Goal: Transaction & Acquisition: Purchase product/service

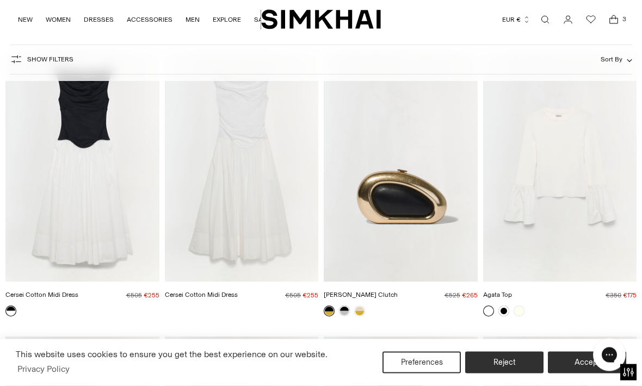
scroll to position [4676, 0]
click at [234, 206] on img "Cersei Cotton Midi Dress" at bounding box center [242, 166] width 154 height 231
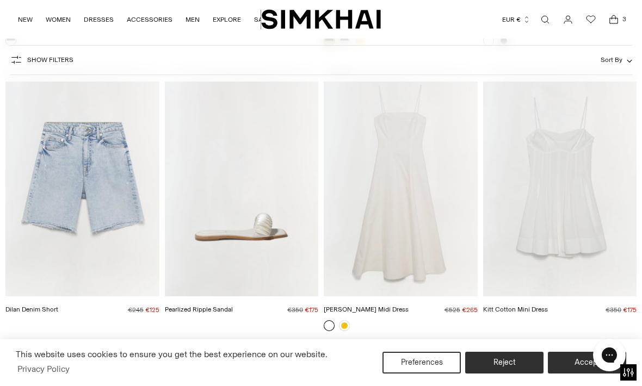
scroll to position [4946, 0]
click at [420, 202] on img "Marisol Cotton Midi Dress" at bounding box center [401, 182] width 154 height 231
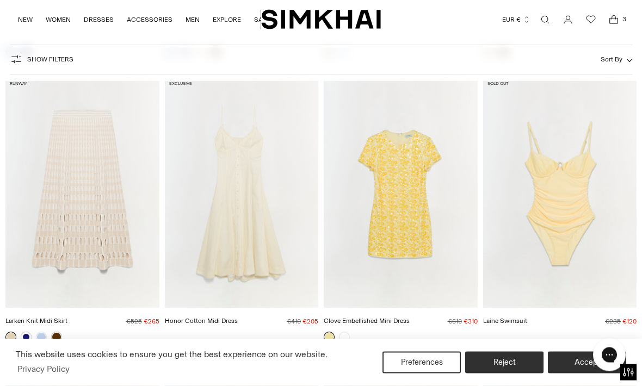
scroll to position [6352, 0]
click at [228, 199] on img "Honor Cotton Midi Dress" at bounding box center [242, 192] width 154 height 231
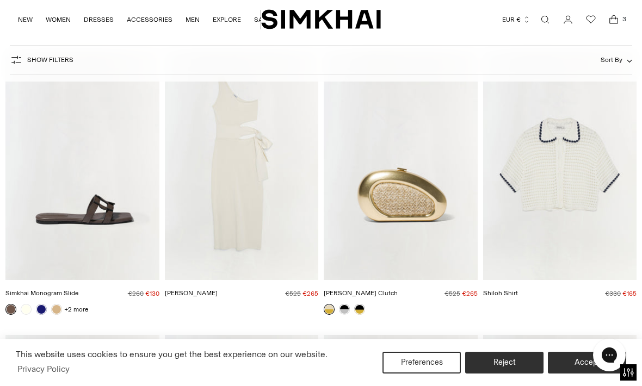
scroll to position [8058, 0]
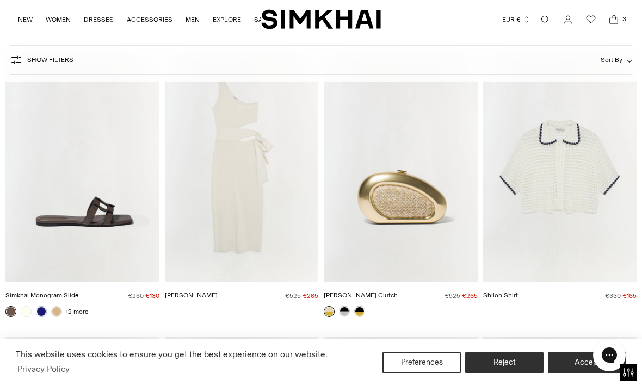
click at [591, 181] on img "Shiloh Shirt" at bounding box center [560, 167] width 154 height 231
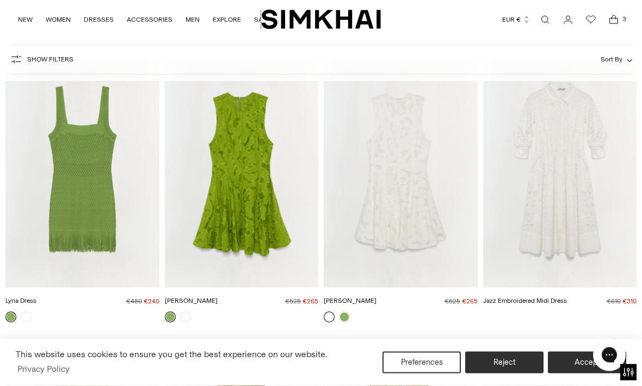
scroll to position [9194, 0]
click at [570, 193] on img "Jazz Embroidered Midi Dress" at bounding box center [560, 172] width 154 height 231
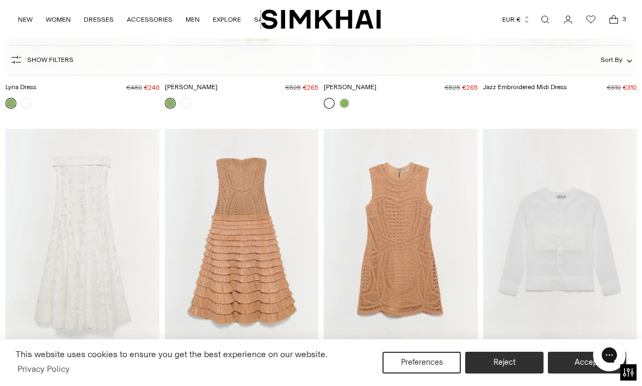
scroll to position [9425, 0]
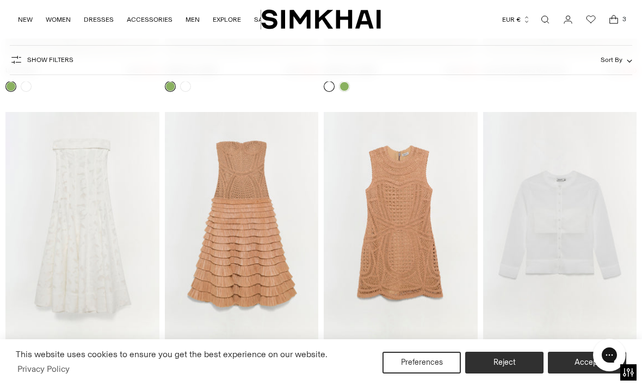
click at [74, 172] on img "Imogen Dress" at bounding box center [82, 227] width 154 height 231
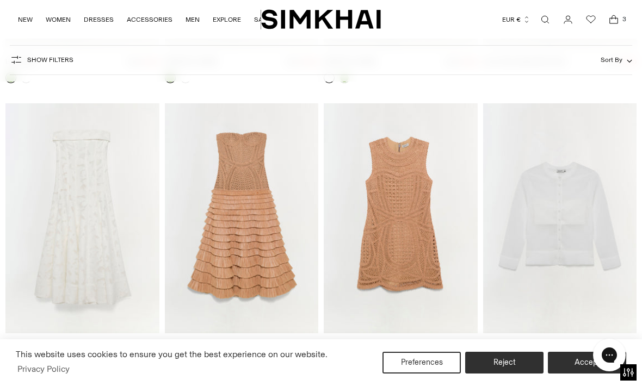
scroll to position [9433, 0]
click at [227, 180] on img "Santana Dress" at bounding box center [242, 219] width 154 height 231
click at [412, 197] on img "Coen Dress" at bounding box center [401, 219] width 154 height 231
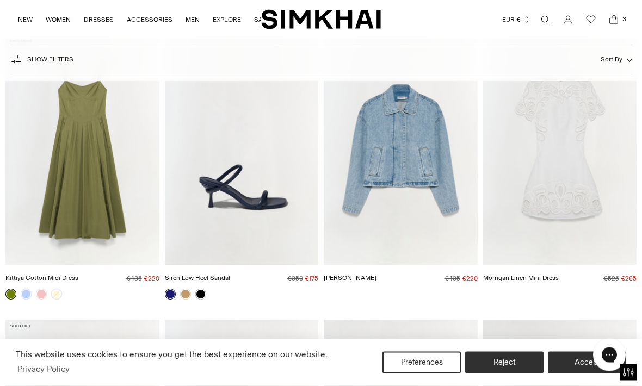
scroll to position [10646, 0]
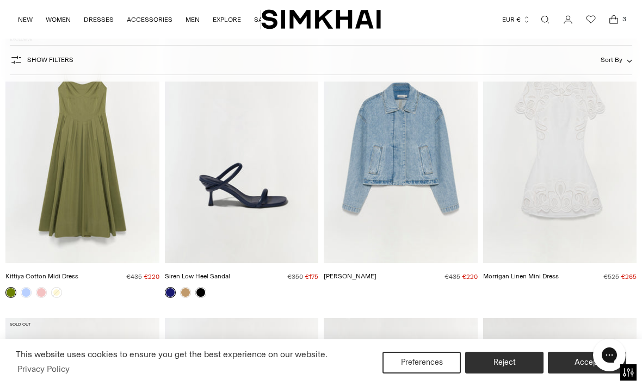
click at [578, 181] on img "Morrigan Linen Mini Dress" at bounding box center [560, 148] width 154 height 231
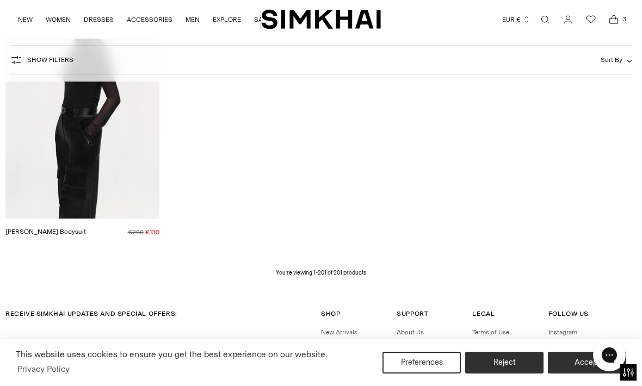
scroll to position [14366, 0]
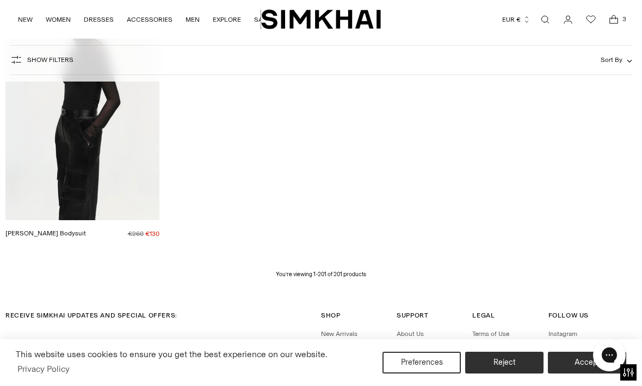
click at [623, 28] on span "Open cart modal" at bounding box center [614, 20] width 22 height 22
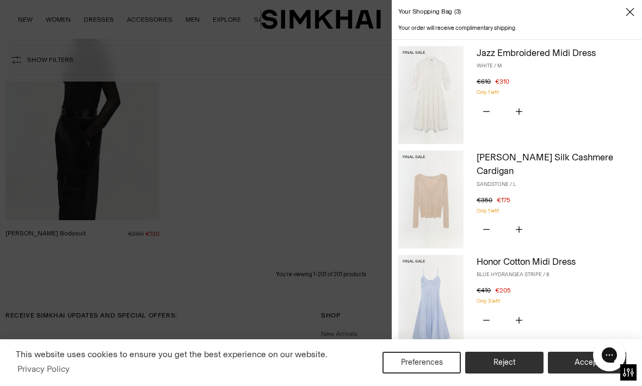
click at [438, 307] on img at bounding box center [430, 304] width 65 height 98
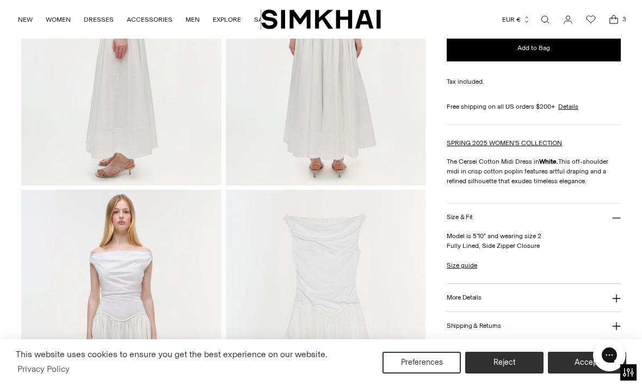
scroll to position [491, 0]
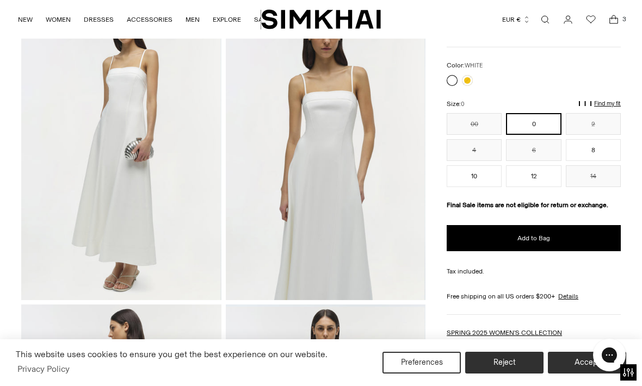
scroll to position [81, 0]
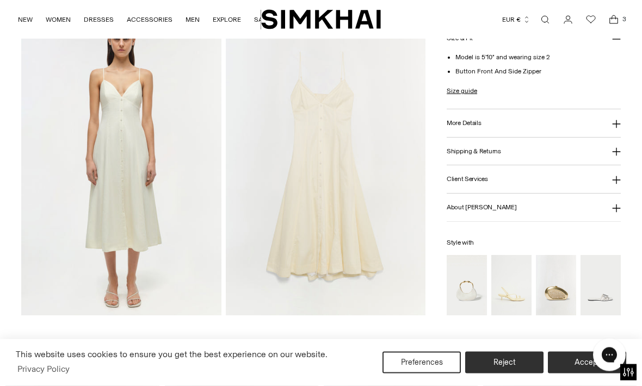
scroll to position [672, 0]
click at [104, 160] on img at bounding box center [121, 165] width 200 height 300
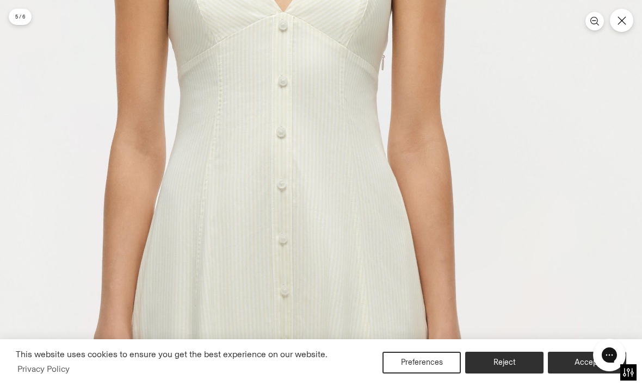
click at [619, 23] on icon "Close" at bounding box center [621, 20] width 9 height 9
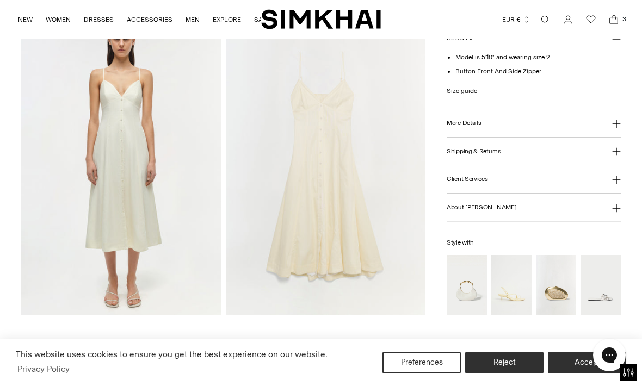
click at [33, 1] on nav "NEW WOMEN New Arrivals Shop All Fall 2025 Best Sellers Signature Exclusives Sal…" at bounding box center [144, 19] width 252 height 39
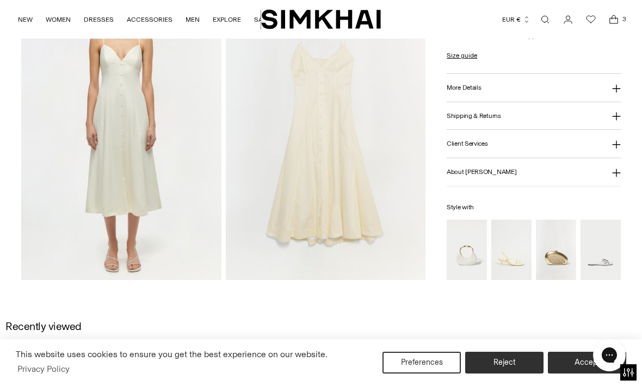
scroll to position [708, 0]
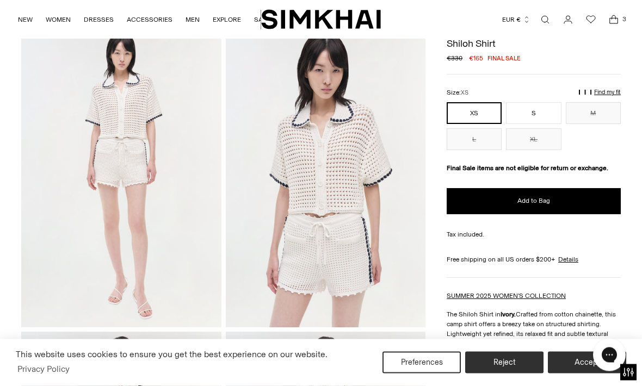
scroll to position [52, 0]
click at [141, 183] on img at bounding box center [121, 177] width 200 height 300
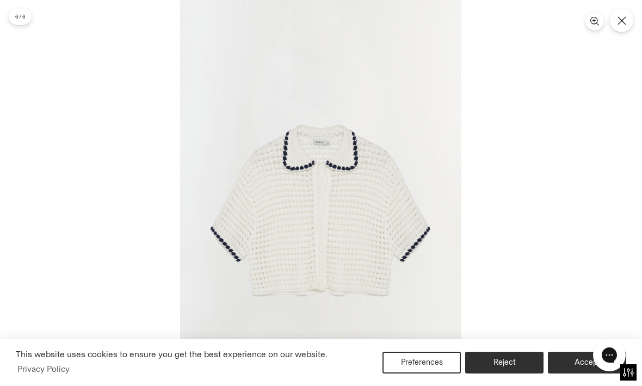
click at [619, 25] on icon "Close" at bounding box center [621, 20] width 9 height 9
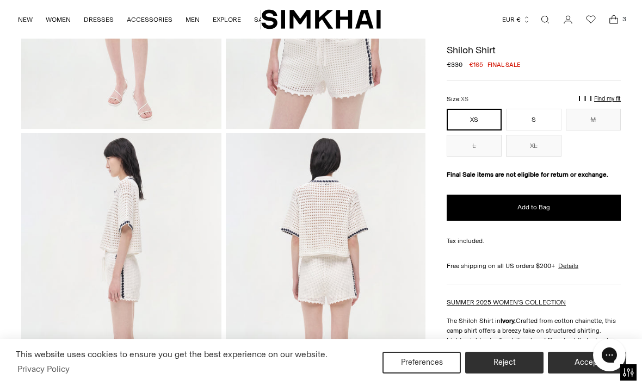
scroll to position [250, 0]
click at [540, 119] on button "S" at bounding box center [533, 120] width 55 height 22
click at [553, 208] on button "Add to Bag" at bounding box center [534, 208] width 174 height 26
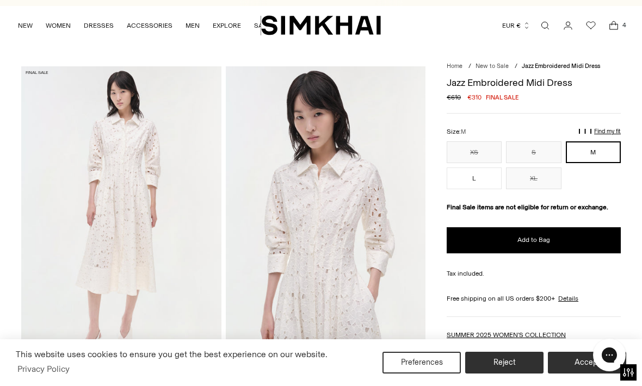
scroll to position [14, 0]
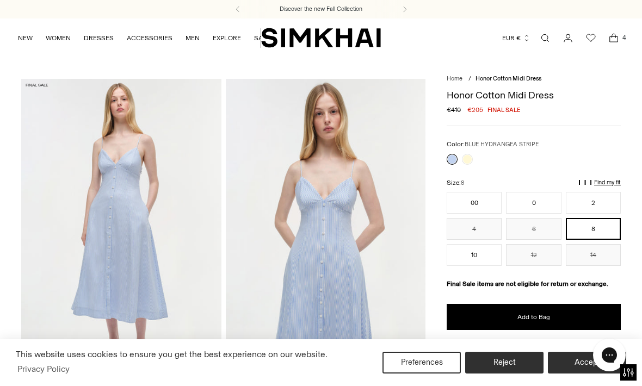
click at [119, 163] on img at bounding box center [121, 229] width 200 height 300
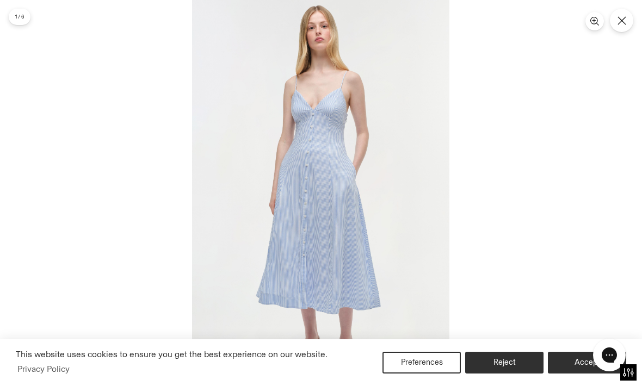
click at [628, 23] on button "Close" at bounding box center [621, 20] width 23 height 23
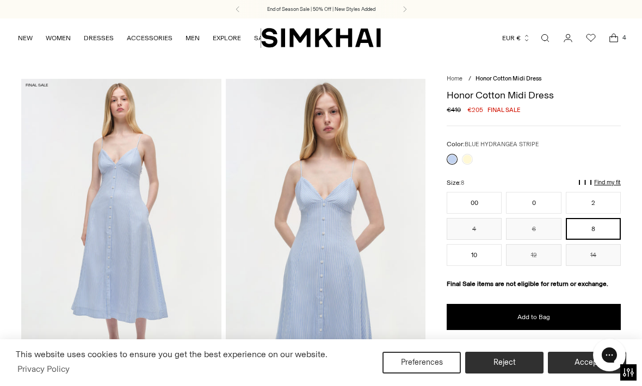
click at [616, 41] on icon "Open cart modal" at bounding box center [613, 38] width 15 height 11
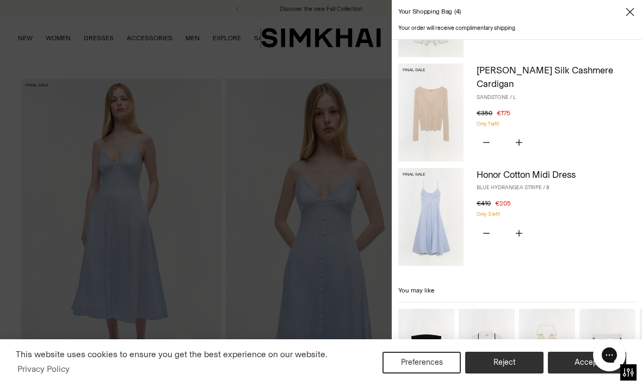
scroll to position [193, 0]
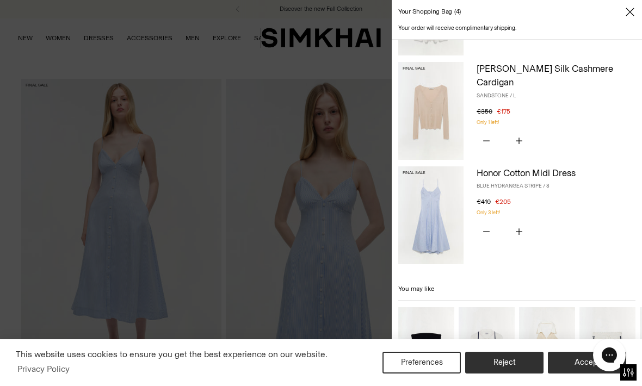
click at [488, 228] on icon "Subtract product quantity" at bounding box center [486, 231] width 7 height 7
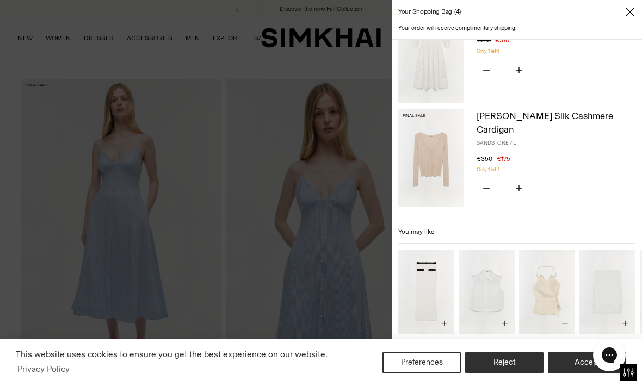
scroll to position [146, 0]
click at [553, 298] on img "Campbell Shirt" at bounding box center [547, 292] width 56 height 84
click at [101, 36] on div at bounding box center [321, 193] width 642 height 386
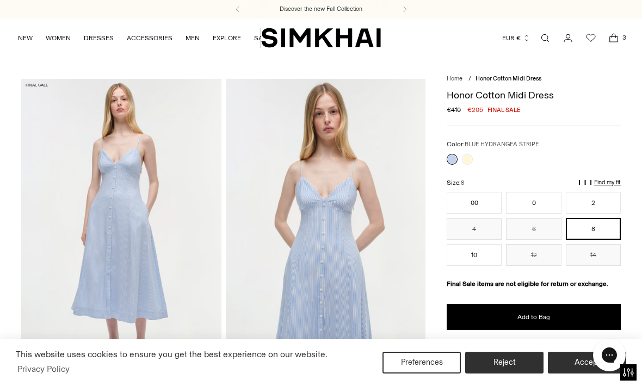
scroll to position [107, 0]
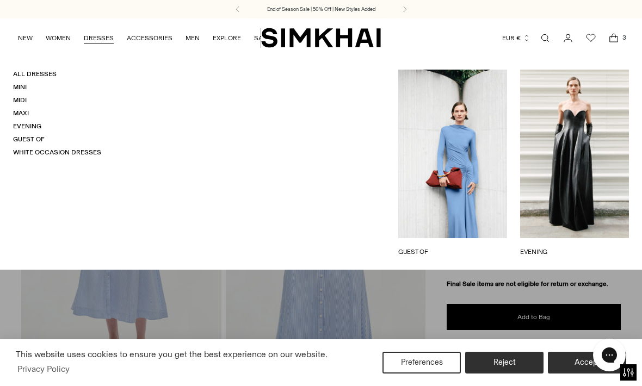
click at [55, 78] on link "All Dresses" at bounding box center [35, 74] width 44 height 8
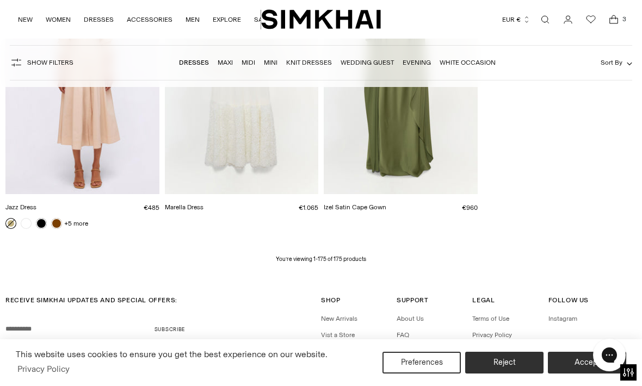
scroll to position [12467, 0]
